Goal: Navigation & Orientation: Find specific page/section

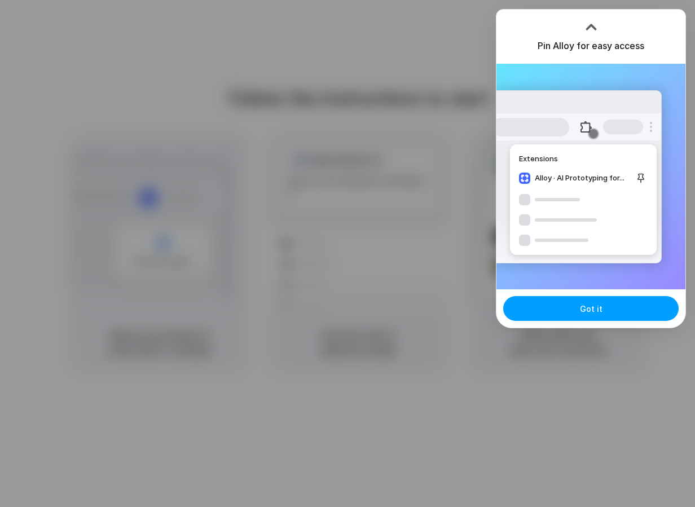
click at [566, 311] on button "Got it" at bounding box center [590, 308] width 175 height 25
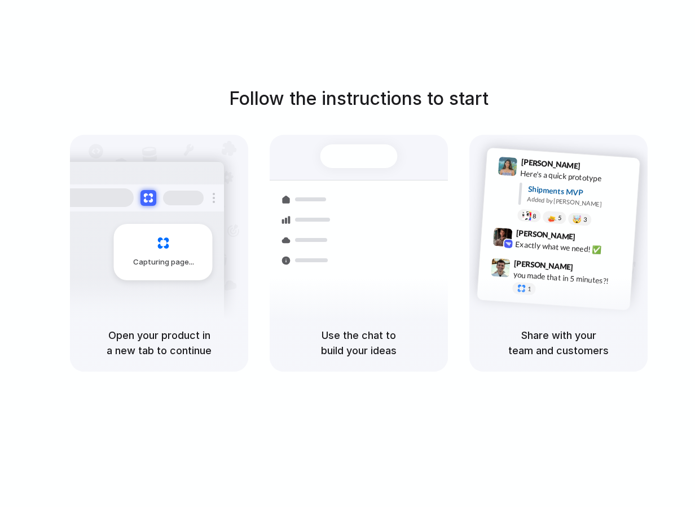
click at [165, 245] on div "Capturing page" at bounding box center [163, 252] width 99 height 56
